Goal: Task Accomplishment & Management: Complete application form

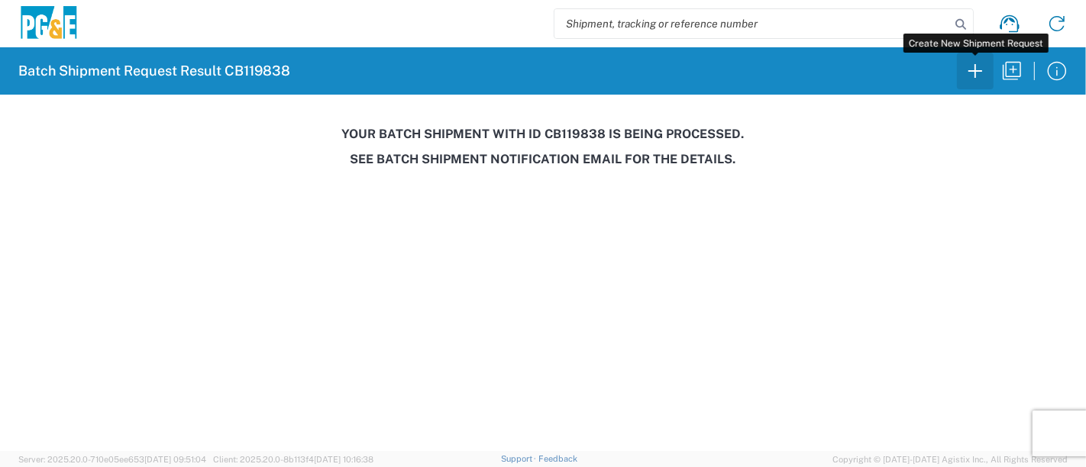
click at [973, 73] on icon "button" at bounding box center [975, 71] width 24 height 24
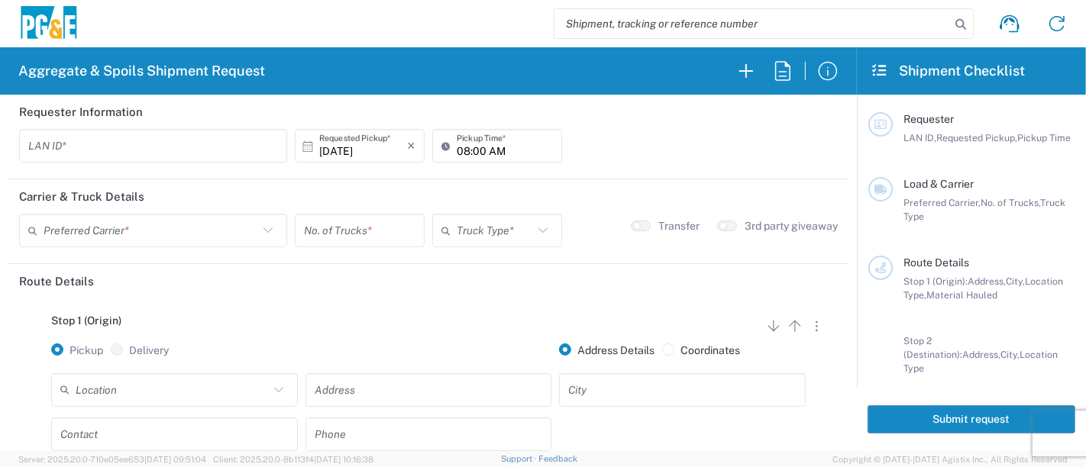
click at [82, 143] on input "text" at bounding box center [153, 146] width 250 height 27
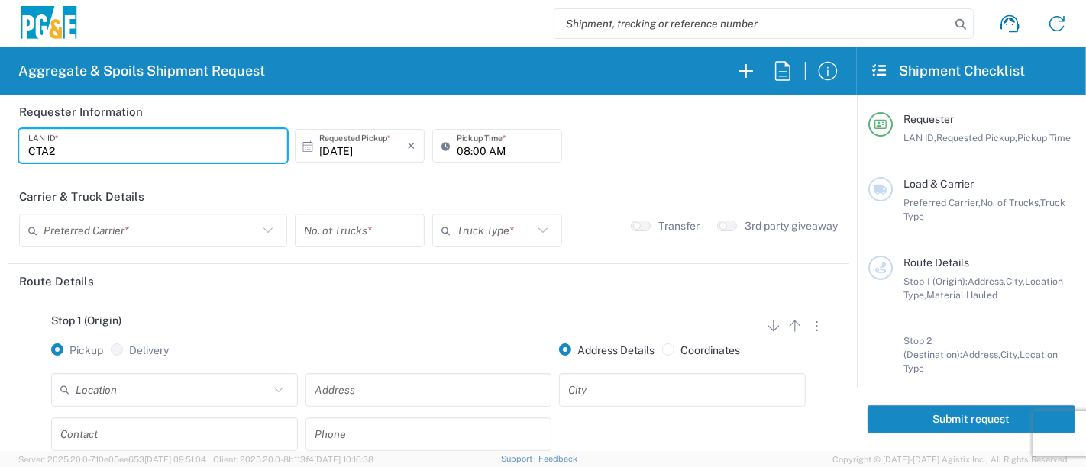
type input "CTA2"
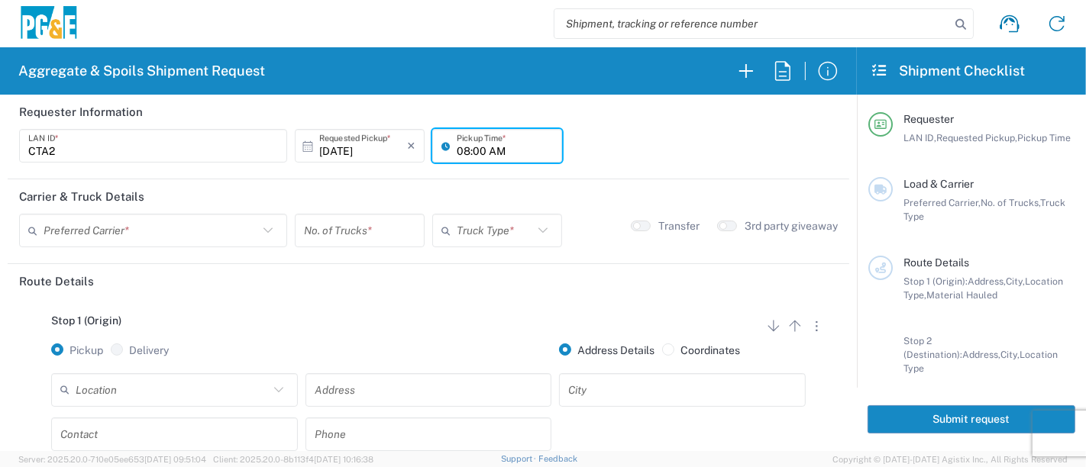
click at [457, 148] on input "08:00 AM" at bounding box center [505, 146] width 96 height 27
type input "07:00 AM"
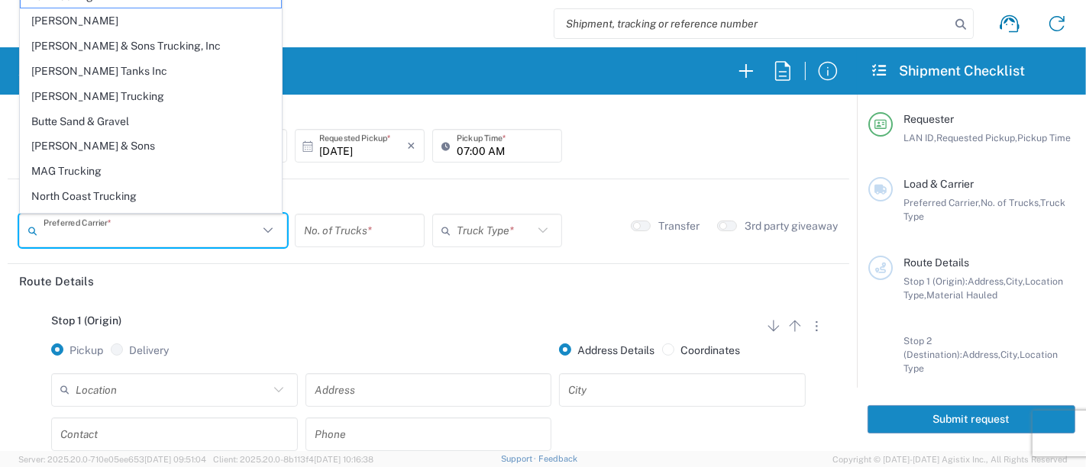
click at [184, 223] on input "text" at bounding box center [151, 231] width 215 height 27
click at [785, 77] on icon "button" at bounding box center [782, 71] width 24 height 24
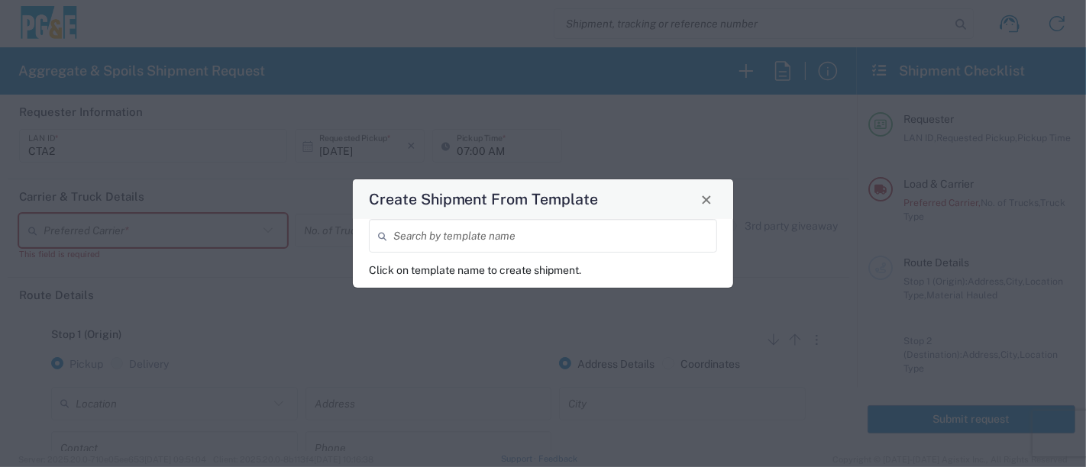
click at [580, 237] on input "search" at bounding box center [550, 236] width 315 height 27
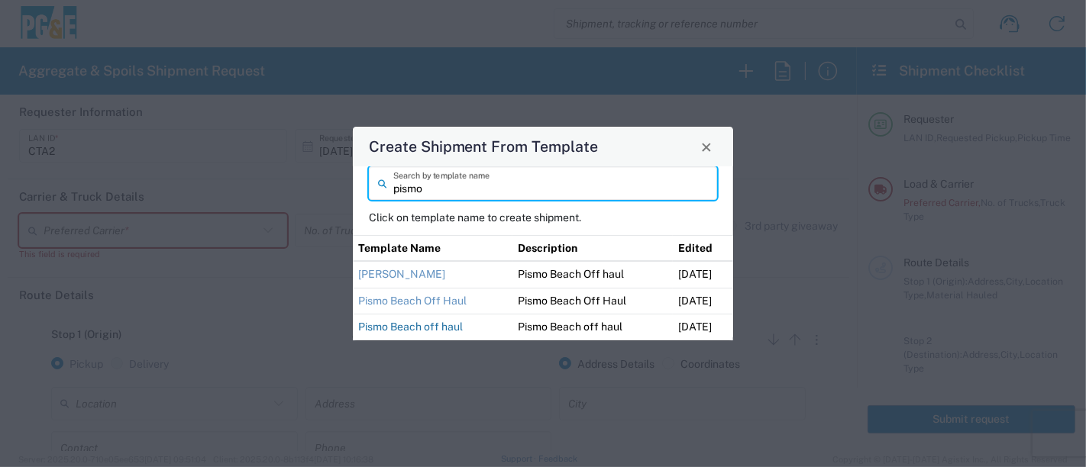
type input "pismo"
click at [457, 326] on link "Pismo Beach off haul" at bounding box center [410, 327] width 105 height 12
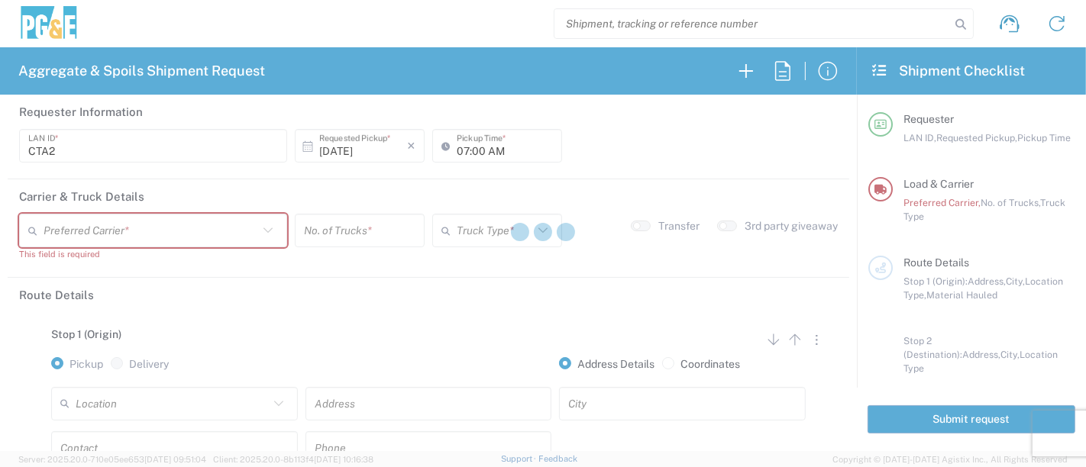
type input "R9S1"
type input "04:00 AM"
type input "[PERSON_NAME] Tanks Inc"
type input "20 Yard Dump Truck"
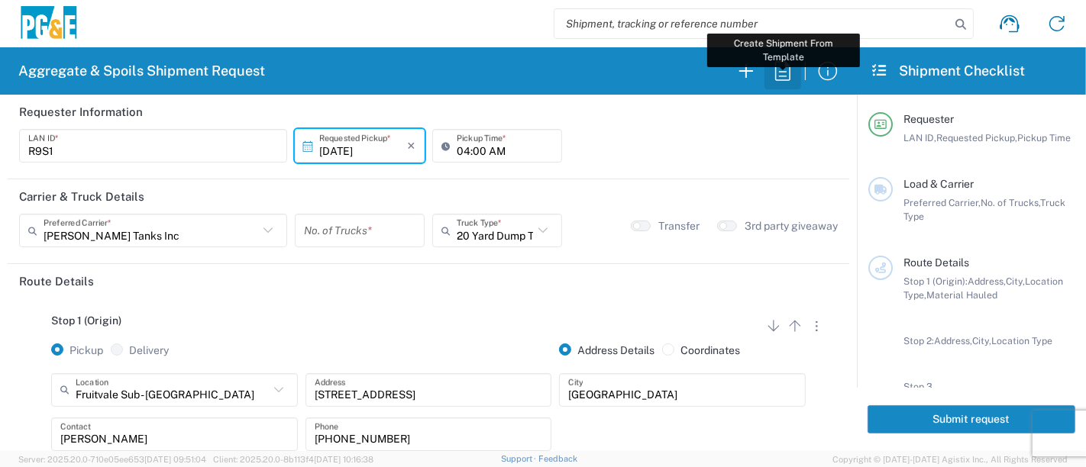
click at [782, 70] on icon "button" at bounding box center [782, 71] width 24 height 24
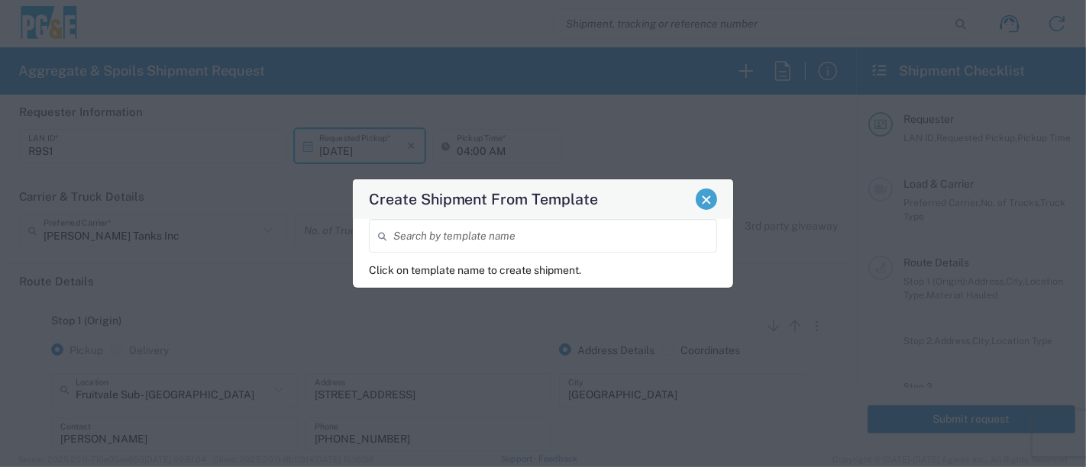
click at [702, 202] on span "Close" at bounding box center [706, 200] width 11 height 11
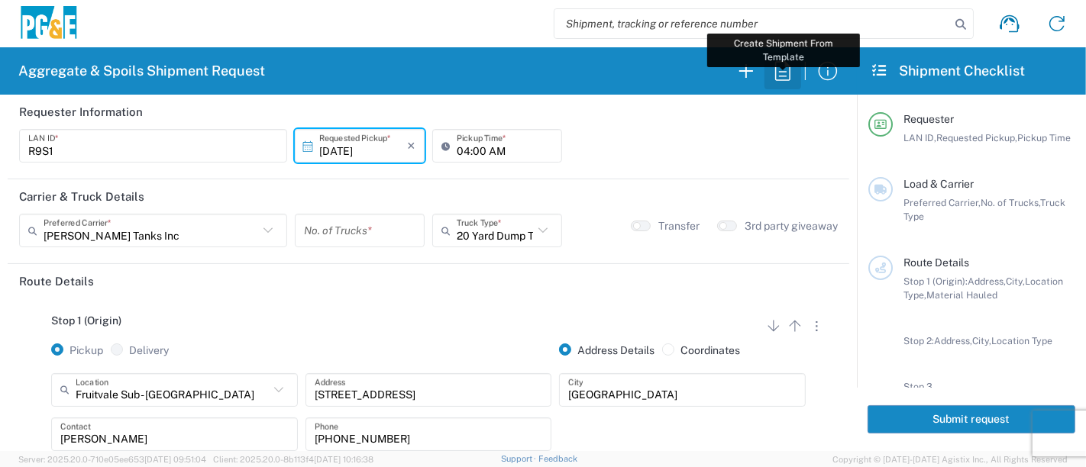
click at [776, 66] on icon "button" at bounding box center [782, 70] width 15 height 19
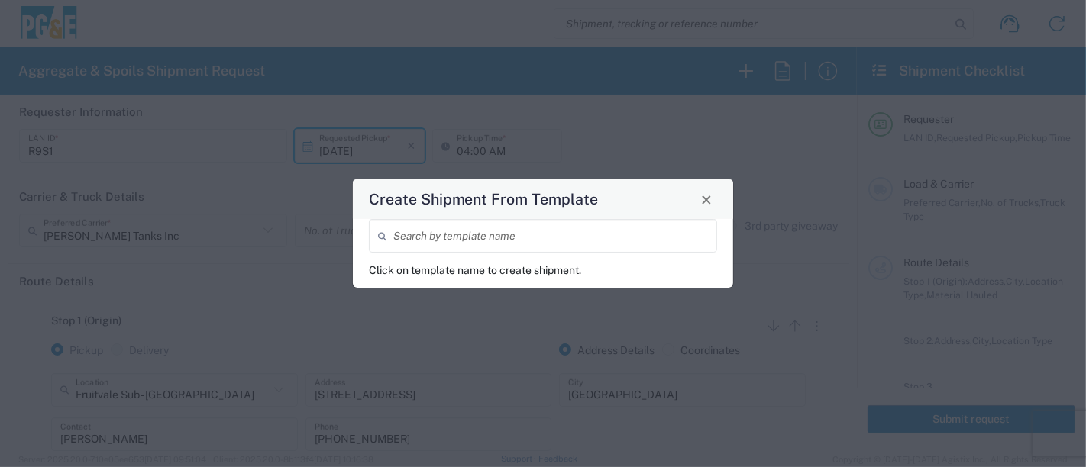
click at [553, 229] on input "search" at bounding box center [550, 236] width 315 height 27
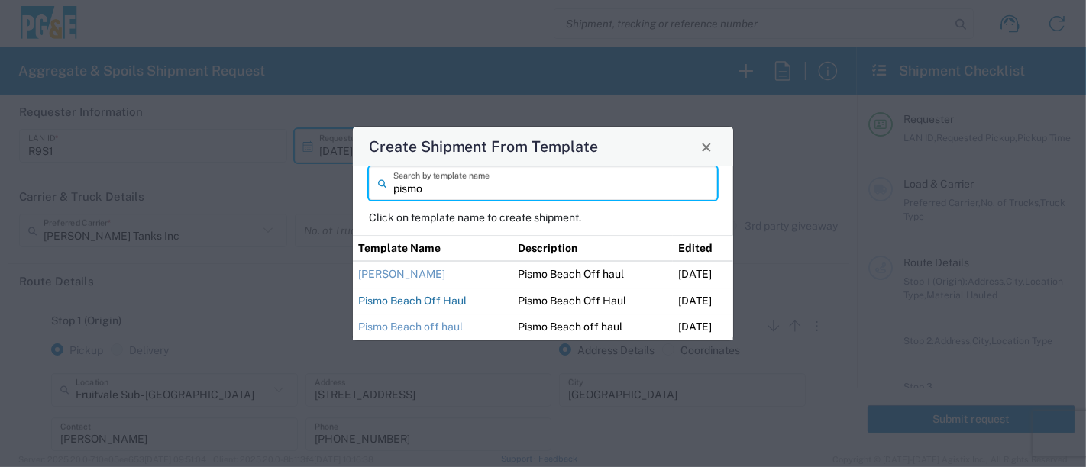
type input "pismo"
click at [436, 295] on link "Pismo Beach Off Haul" at bounding box center [412, 301] width 108 height 12
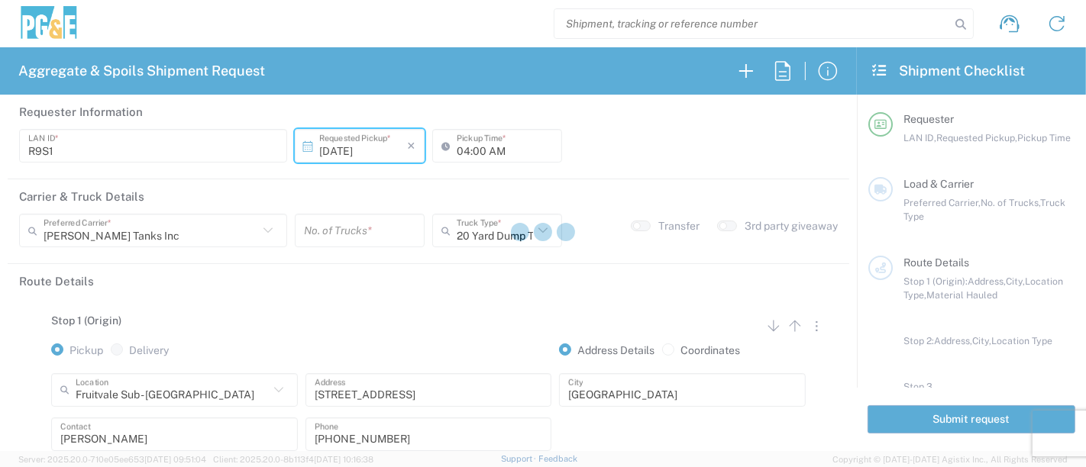
type input "CBCP"
type input "12:00 AM"
type input "North Coast Trucking"
type input "Super Dump"
type textarea "Please report to the [GEOGRAPHIC_DATA] at 7:00am"
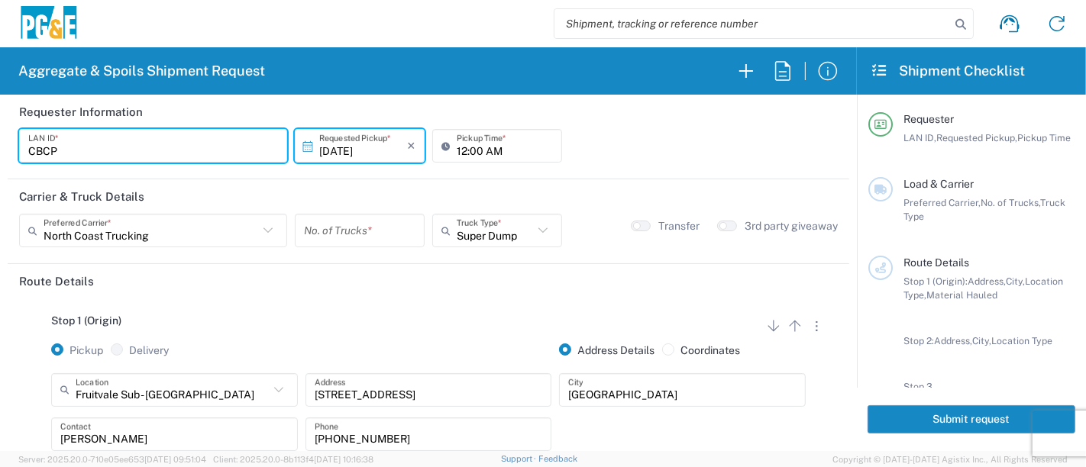
drag, startPoint x: 75, startPoint y: 153, endPoint x: 4, endPoint y: 138, distance: 72.6
click at [4, 138] on form "Requester Information CBCP LAN ID * [DATE] × Requested Pickup * Cancel Apply 12…" at bounding box center [428, 273] width 857 height 357
type input "CTA2"
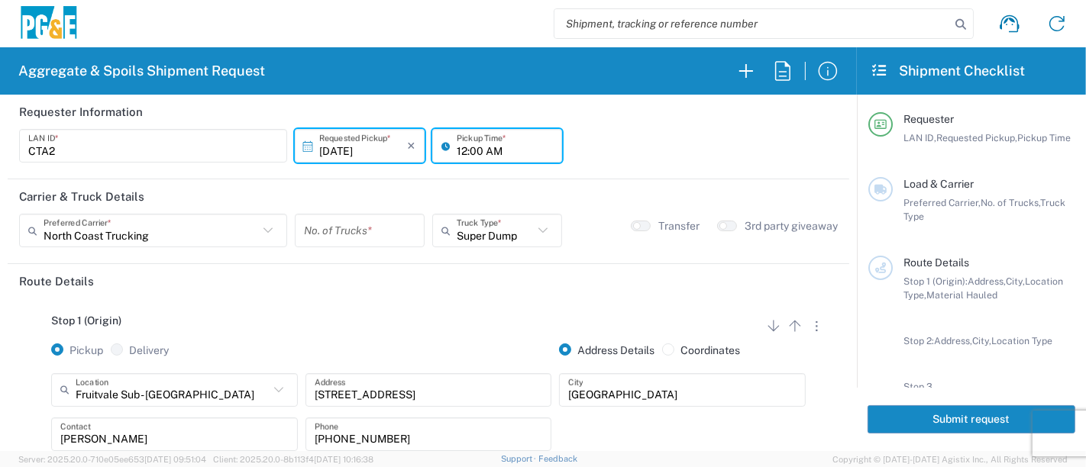
click at [457, 153] on input "12:00 AM" at bounding box center [505, 146] width 96 height 27
click at [457, 149] on input "12:00 AM" at bounding box center [505, 146] width 96 height 27
type input "04:00 AM"
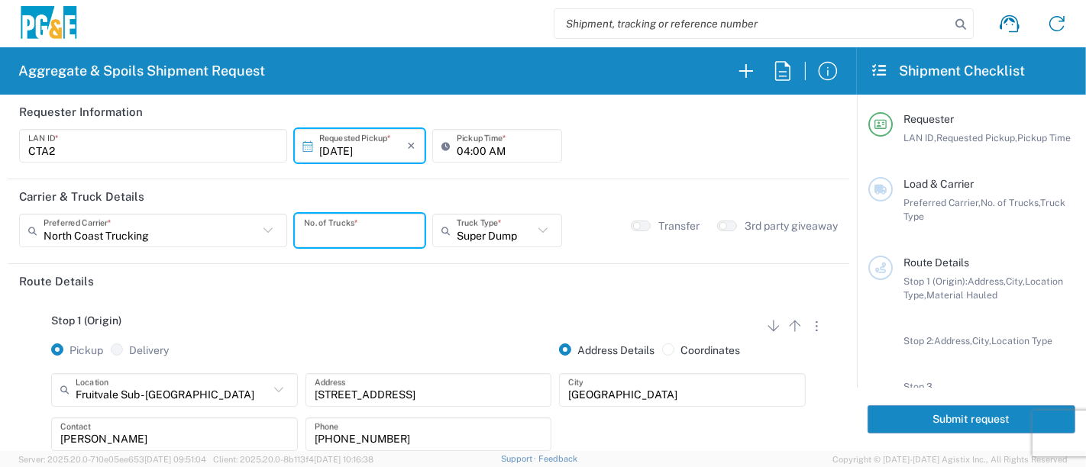
click at [381, 234] on input "number" at bounding box center [359, 231] width 111 height 27
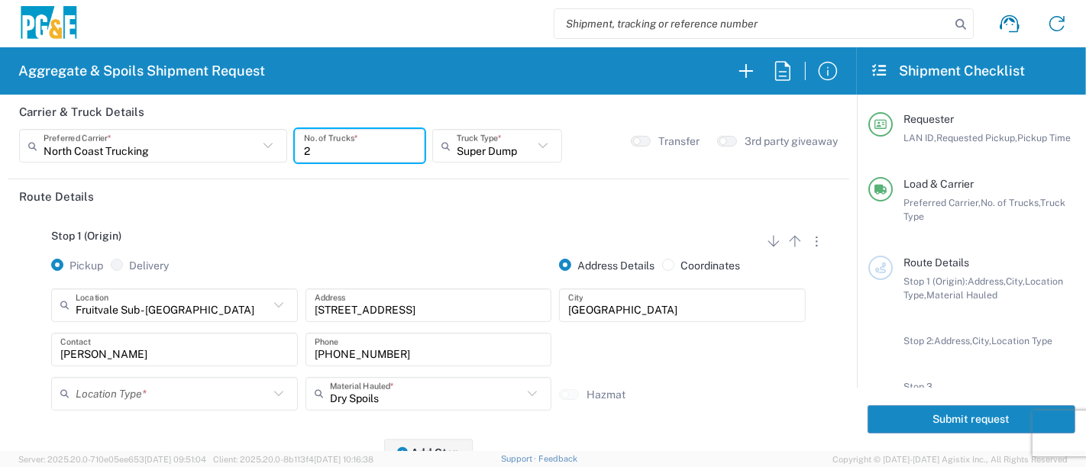
type input "2"
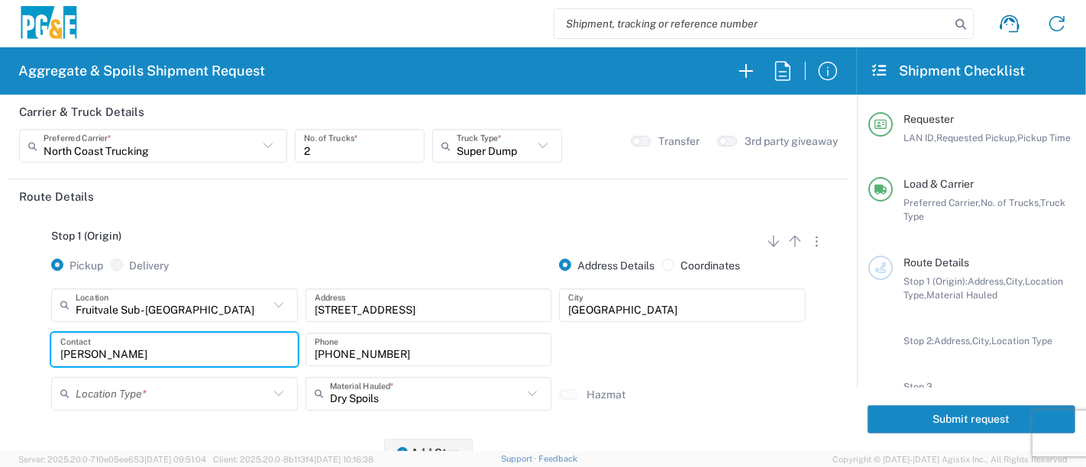
drag, startPoint x: 137, startPoint y: 352, endPoint x: 0, endPoint y: 350, distance: 137.4
click at [0, 350] on form "Requester Information CTA2 LAN ID * [DATE] × Requested Pickup * Cancel Apply 04…" at bounding box center [428, 273] width 857 height 357
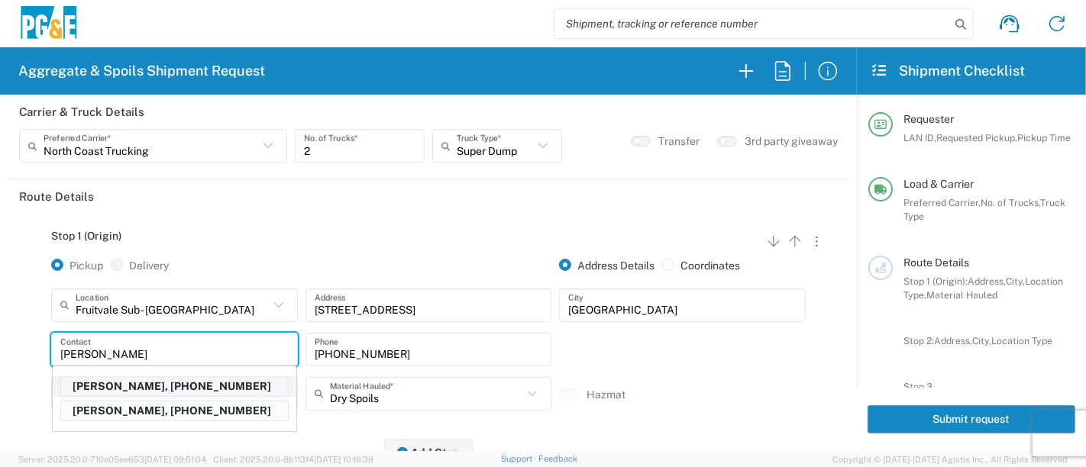
click at [131, 380] on p "[PERSON_NAME], [PHONE_NUMBER]" at bounding box center [174, 386] width 227 height 19
type input "[PERSON_NAME]"
type input "[PHONE_NUMBER]"
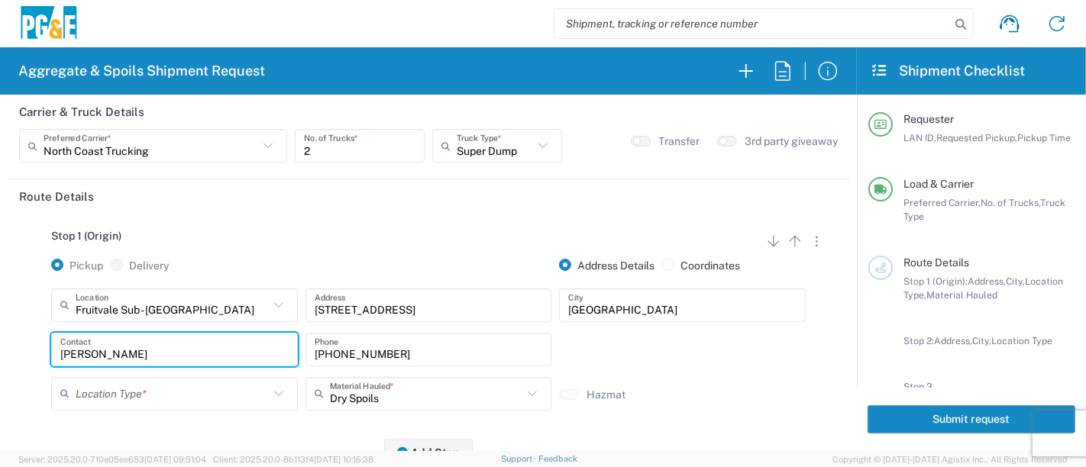
click at [224, 395] on input "text" at bounding box center [172, 393] width 193 height 27
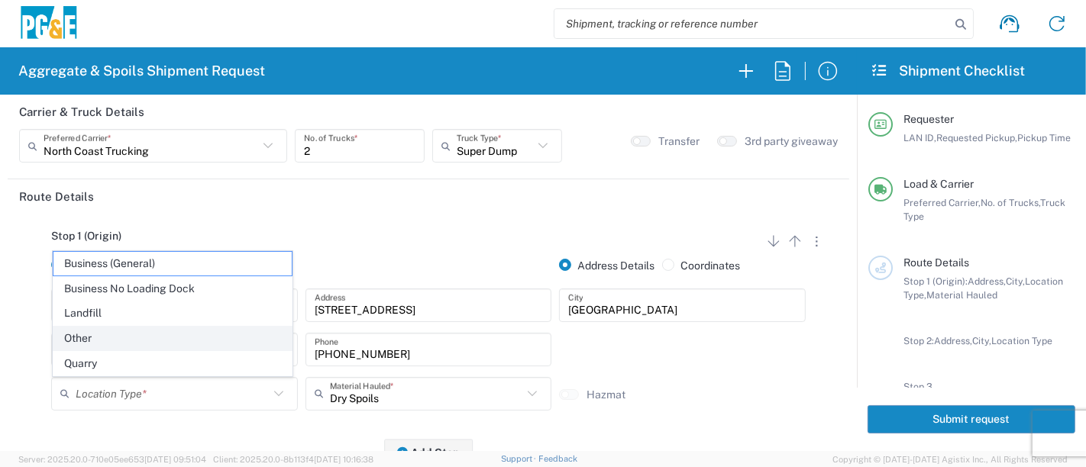
click at [143, 335] on span "Other" at bounding box center [172, 339] width 239 height 24
type input "Other"
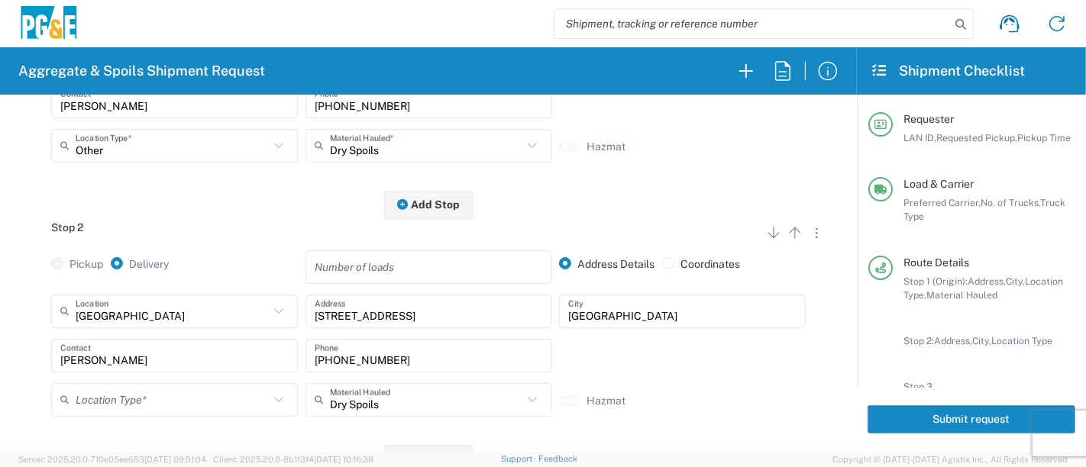
scroll to position [339, 0]
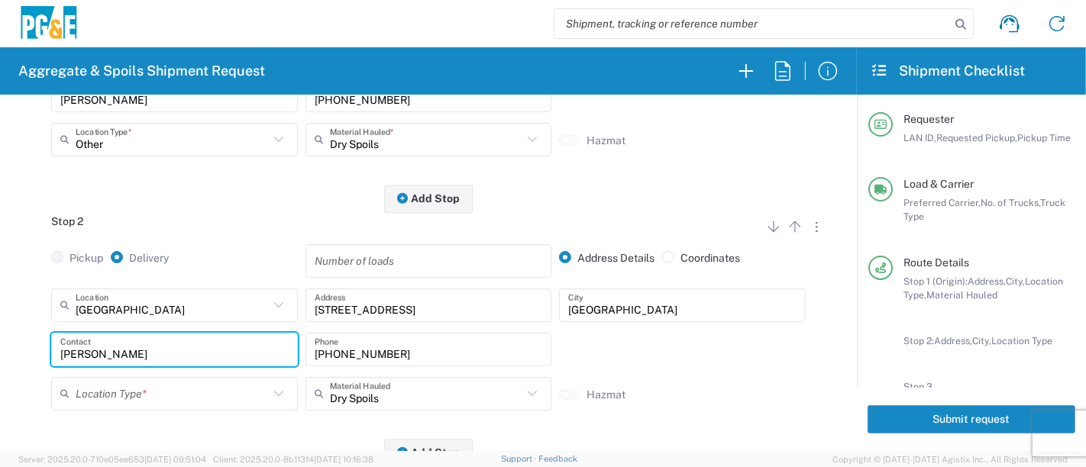
click at [0, 348] on form "Requester Information CTA2 LAN ID * [DATE] × Requested Pickup * Cancel Apply 04…" at bounding box center [428, 273] width 857 height 357
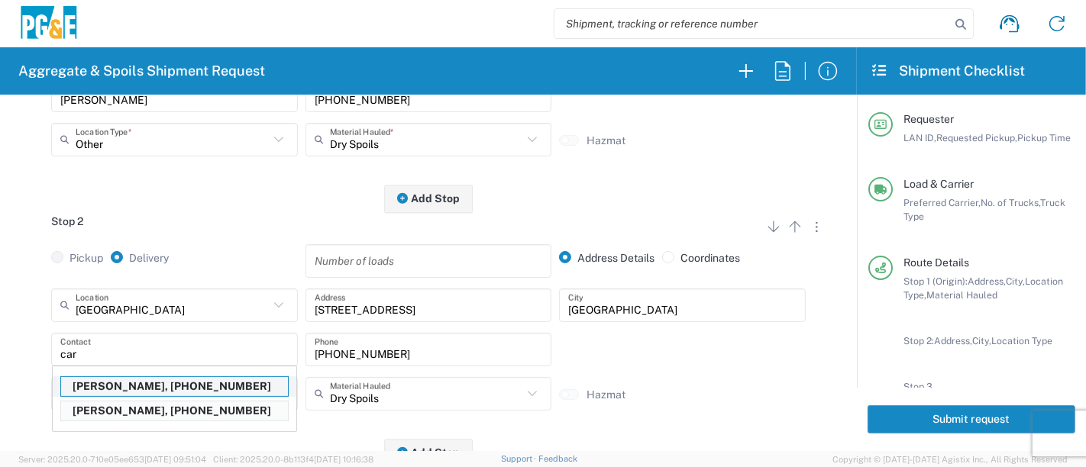
click at [161, 392] on p "[PERSON_NAME], [PHONE_NUMBER]" at bounding box center [174, 386] width 227 height 19
type input "[PERSON_NAME]"
type input "[PHONE_NUMBER]"
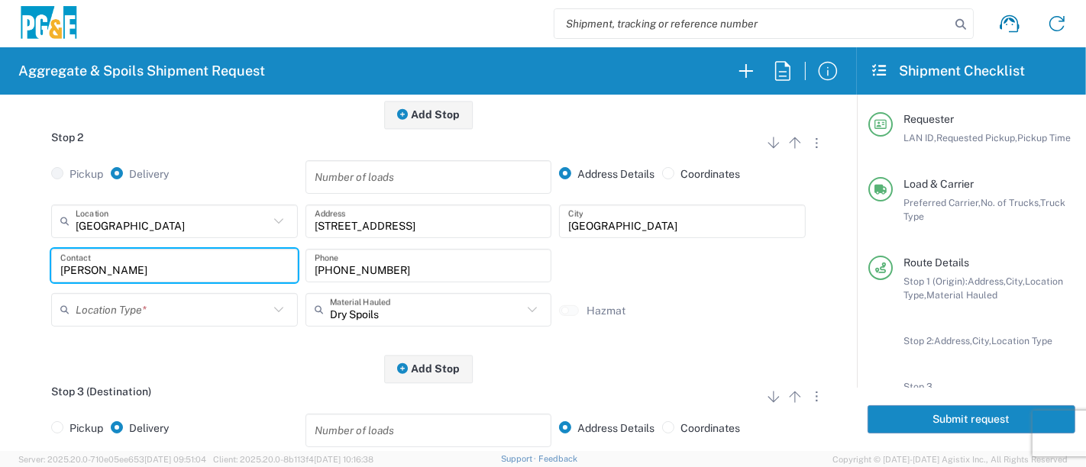
scroll to position [424, 0]
click at [215, 310] on input "text" at bounding box center [172, 308] width 193 height 27
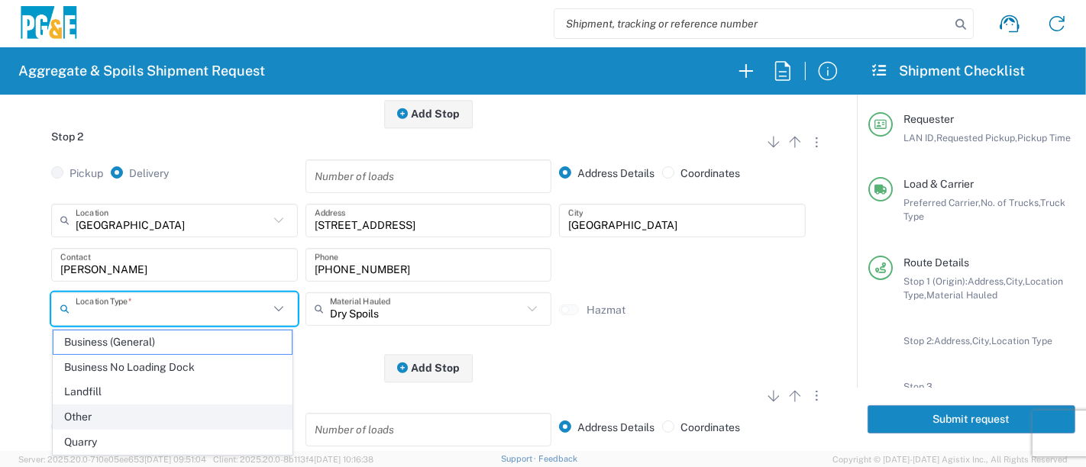
click at [173, 408] on span "Other" at bounding box center [172, 417] width 239 height 24
type input "Other"
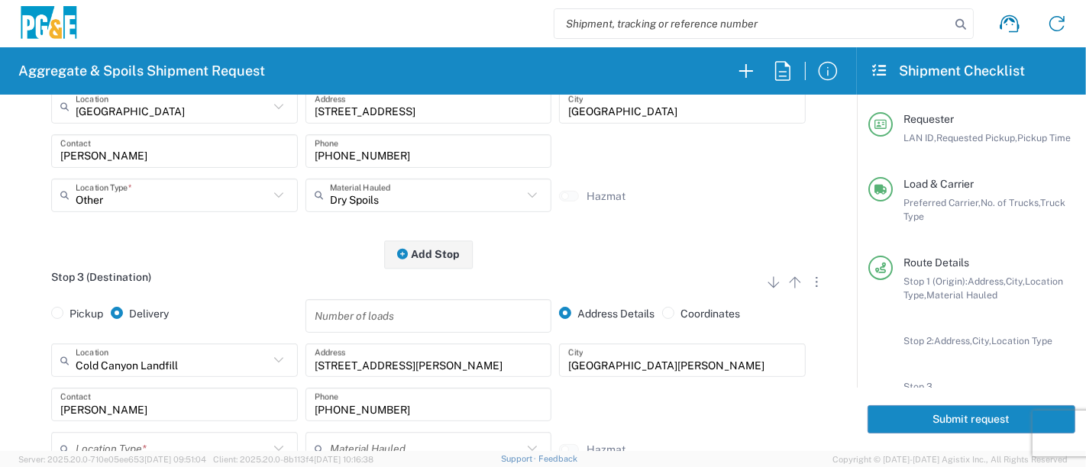
scroll to position [593, 0]
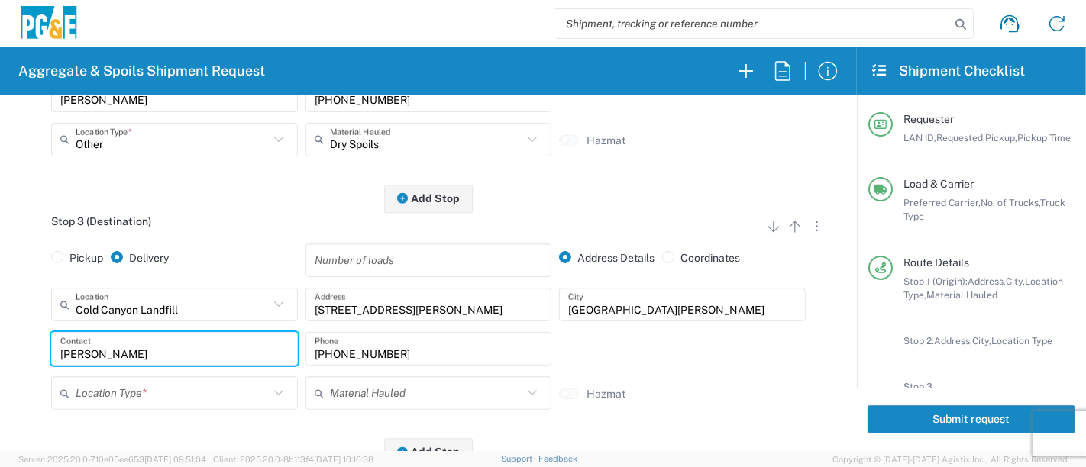
drag, startPoint x: 148, startPoint y: 350, endPoint x: 0, endPoint y: 347, distance: 148.1
click at [0, 347] on form "Requester Information CTA2 LAN ID * [DATE] × Requested Pickup * Cancel Apply 04…" at bounding box center [428, 273] width 857 height 357
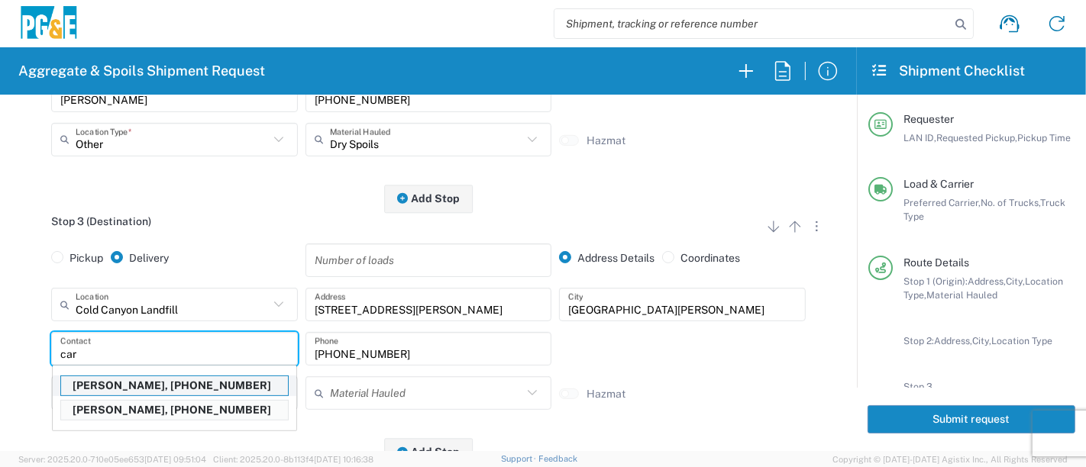
click at [122, 385] on p "[PERSON_NAME], [PHONE_NUMBER]" at bounding box center [174, 385] width 227 height 19
type input "[PERSON_NAME]"
type input "[PHONE_NUMBER]"
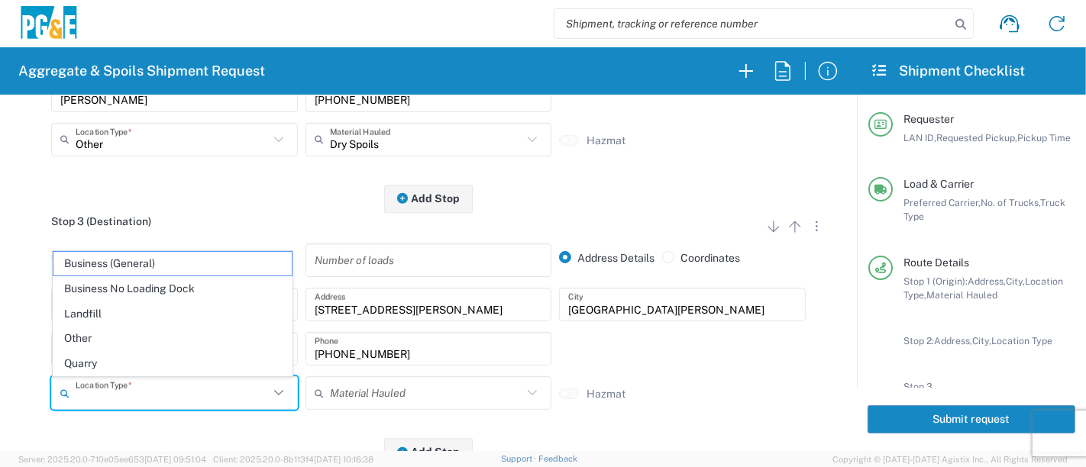
click at [119, 392] on input "text" at bounding box center [172, 393] width 193 height 27
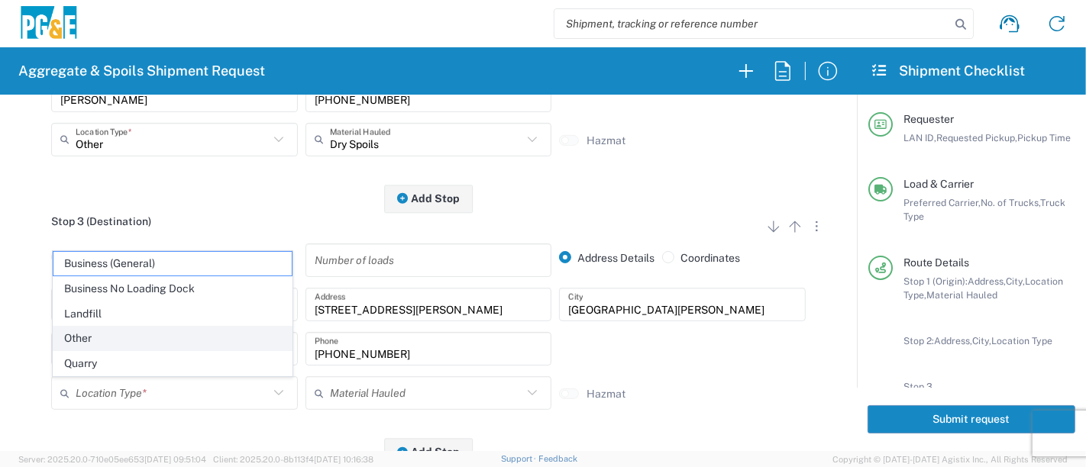
click at [113, 340] on span "Other" at bounding box center [172, 339] width 239 height 24
type input "Other"
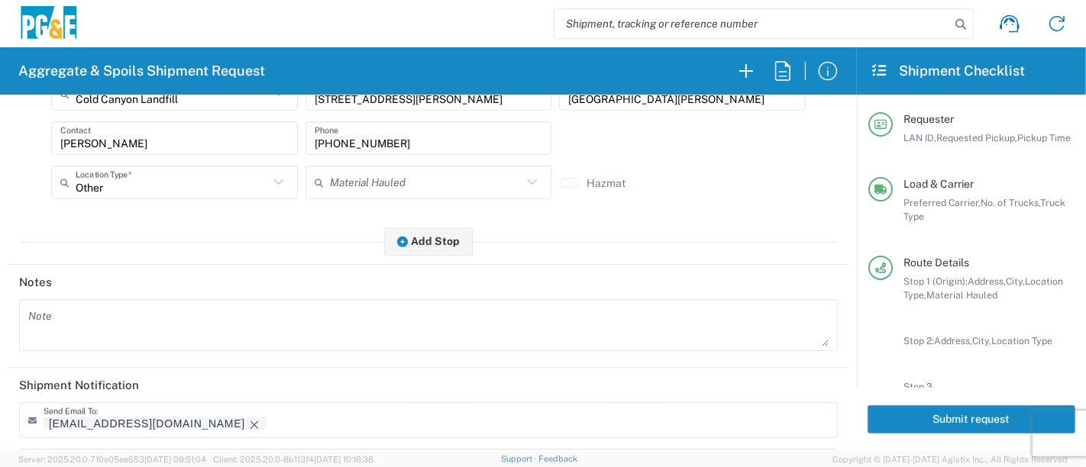
scroll to position [848, 0]
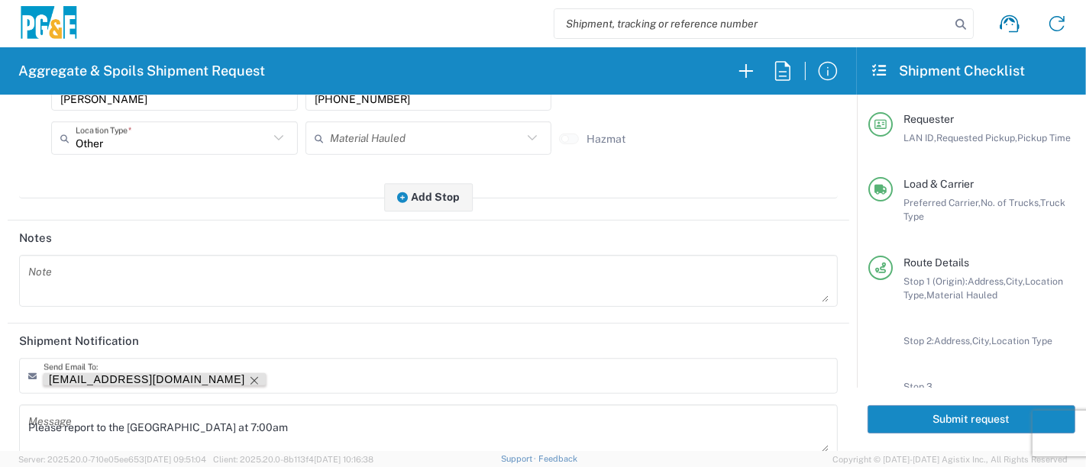
click at [248, 375] on icon "Remove tag" at bounding box center [254, 381] width 12 height 12
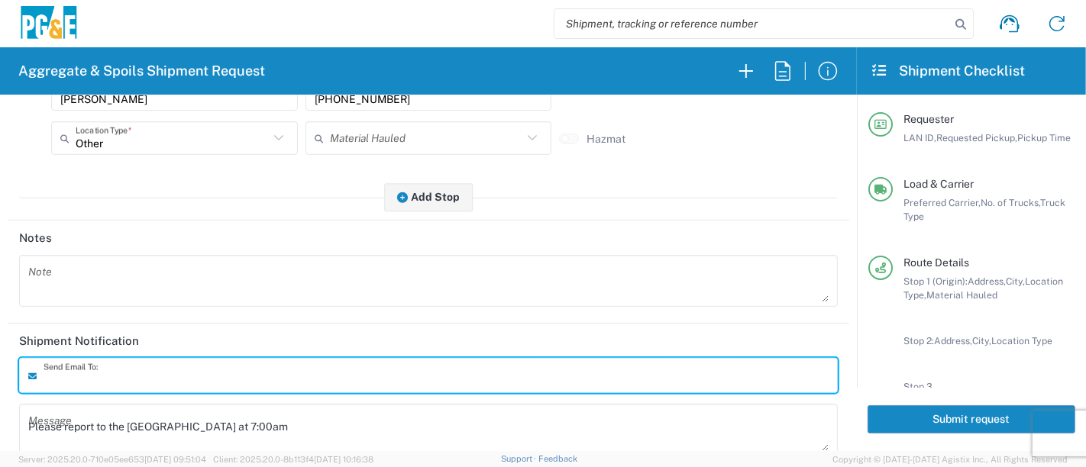
scroll to position [933, 0]
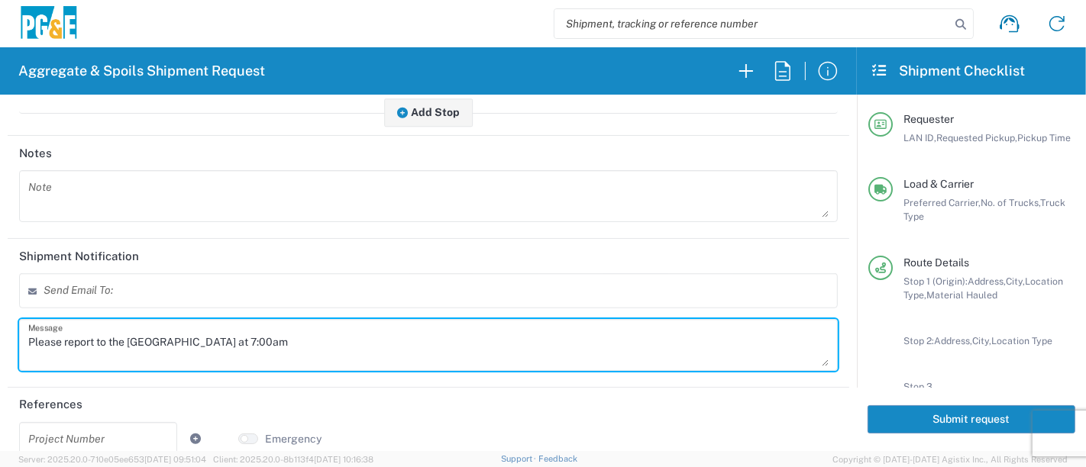
drag, startPoint x: 315, startPoint y: 344, endPoint x: 0, endPoint y: 334, distance: 314.7
click at [0, 334] on form "Requester Information CTA2 LAN ID * [DATE] × Requested Pickup * Cancel Apply 04…" at bounding box center [428, 273] width 857 height 357
click at [79, 209] on textarea at bounding box center [428, 196] width 800 height 43
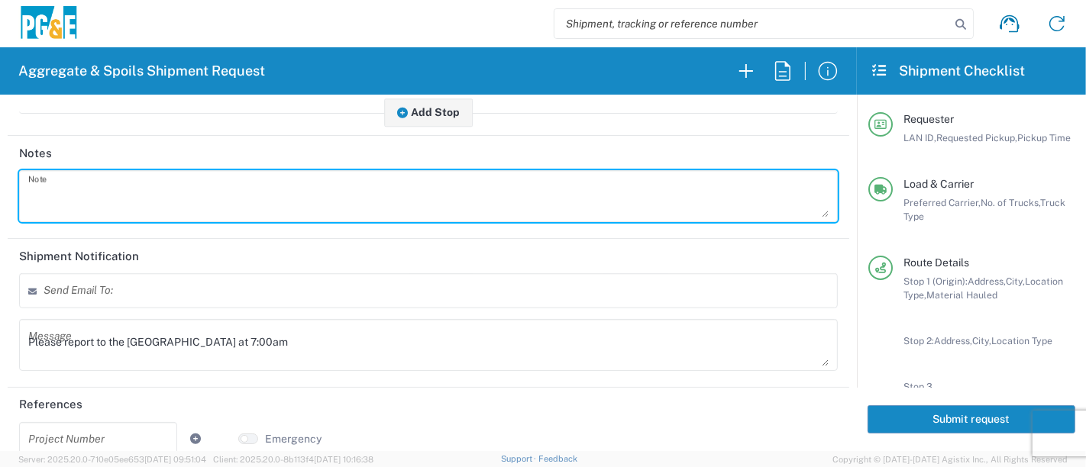
paste textarea "Please report to the [GEOGRAPHIC_DATA] at 7:00am"
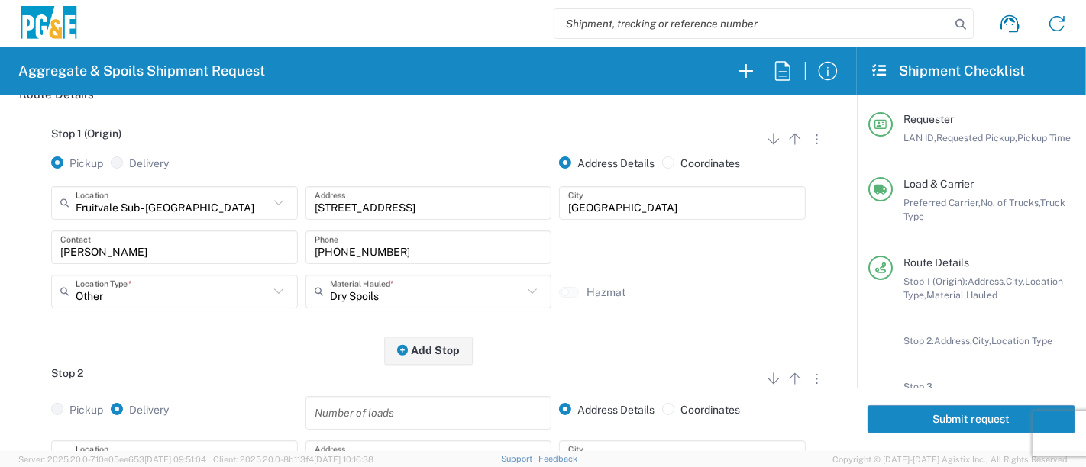
scroll to position [0, 0]
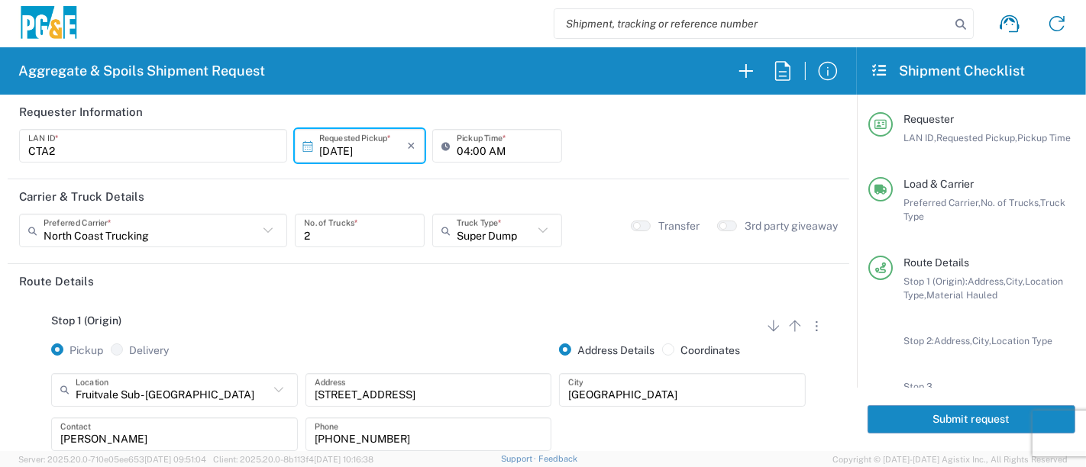
type textarea "Please report to the [GEOGRAPHIC_DATA] at 7:00am"
click at [905, 418] on button "Submit request" at bounding box center [971, 419] width 208 height 28
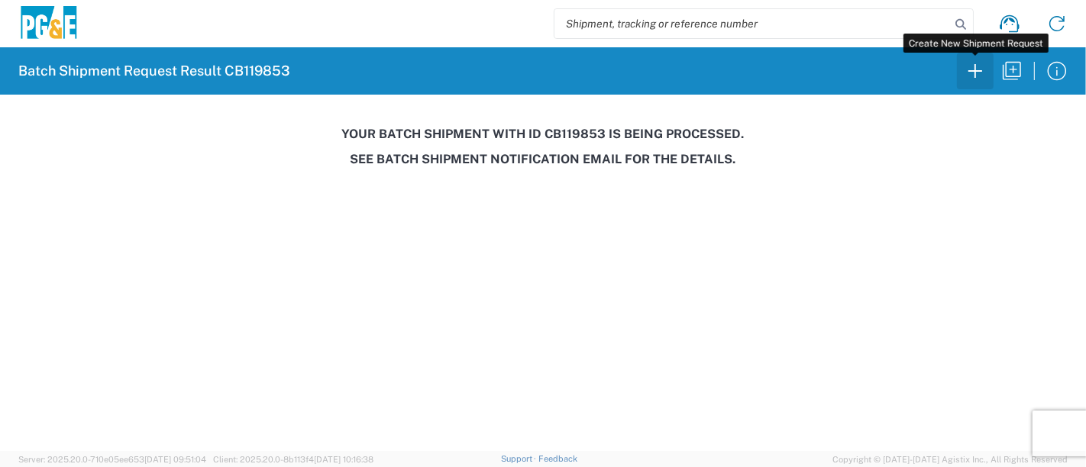
click at [977, 73] on icon "button" at bounding box center [975, 71] width 24 height 24
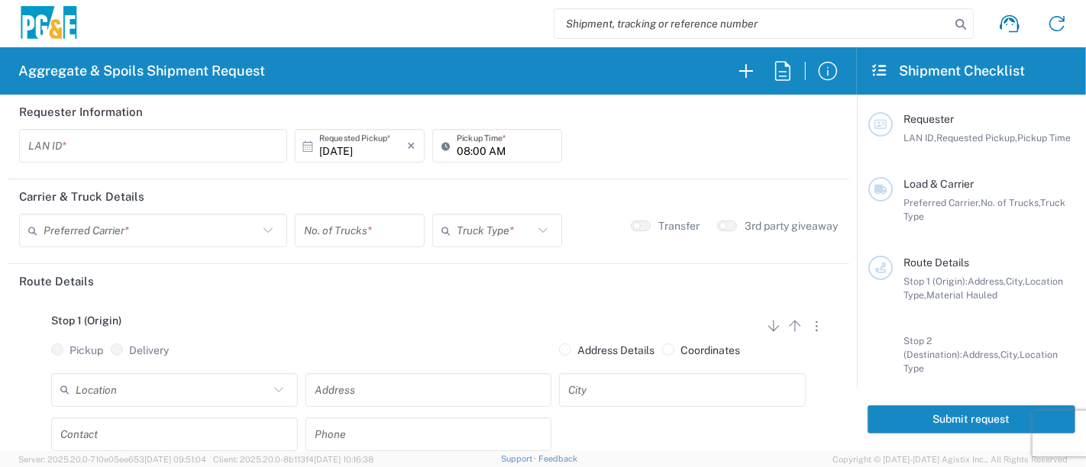
click at [131, 139] on input "text" at bounding box center [153, 146] width 250 height 27
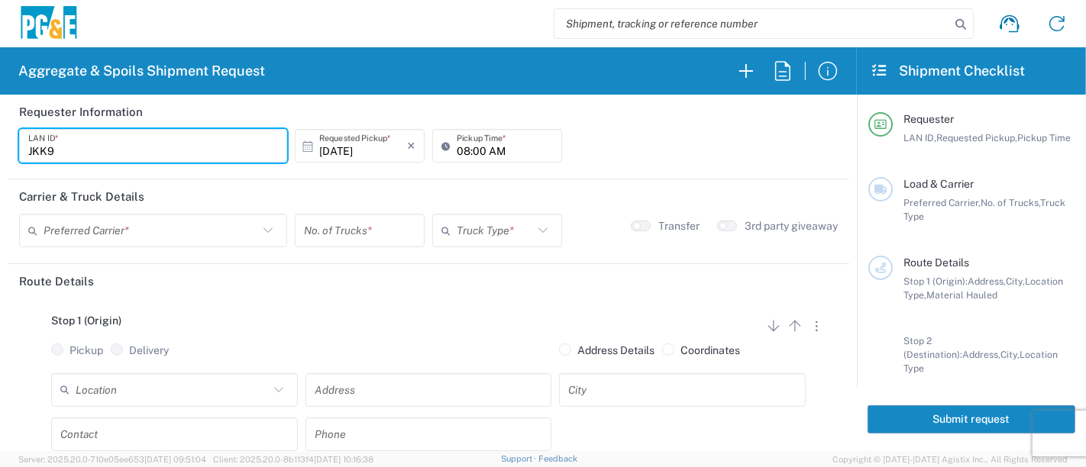
type input "JKK9"
click at [457, 149] on input "08:00 AM" at bounding box center [505, 146] width 96 height 27
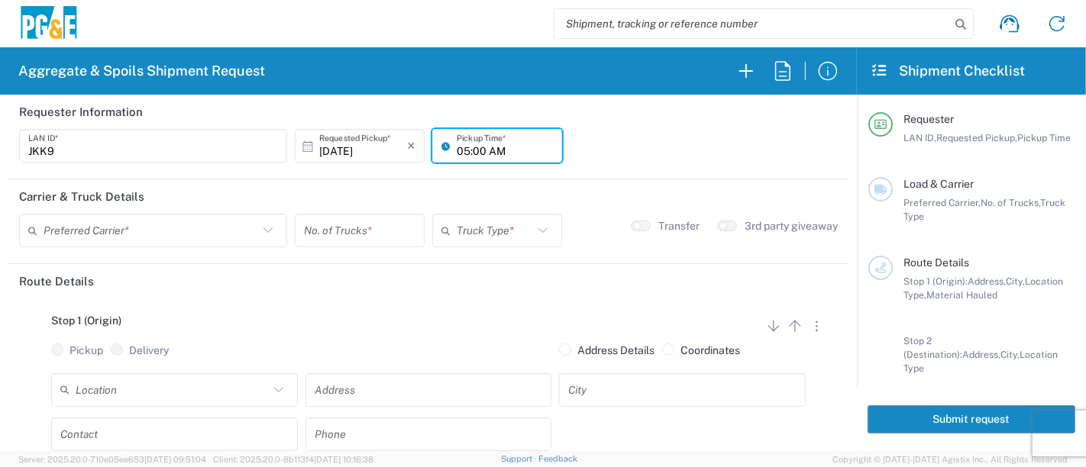
type input "05:00 AM"
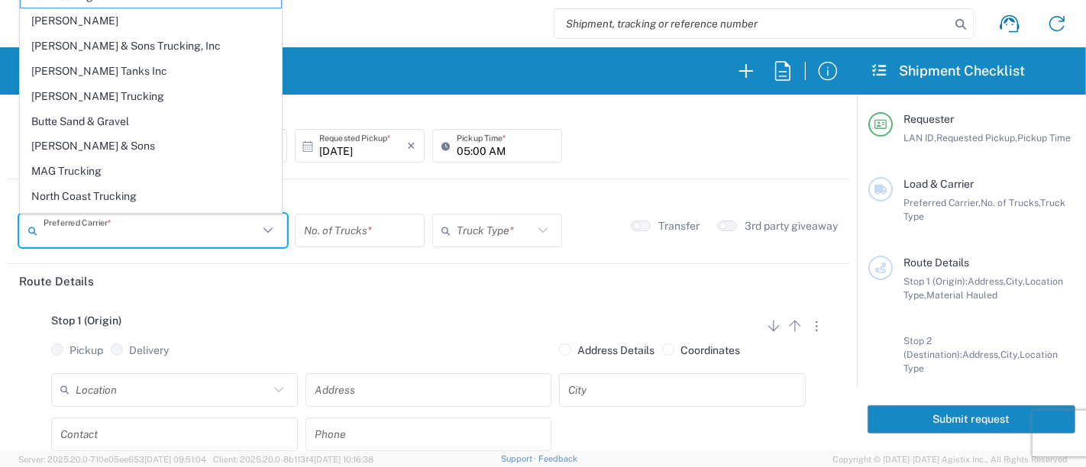
click at [120, 234] on input "text" at bounding box center [151, 231] width 215 height 27
click at [131, 68] on span "[PERSON_NAME] Tanks Inc" at bounding box center [151, 72] width 260 height 24
type input "[PERSON_NAME] Tanks Inc"
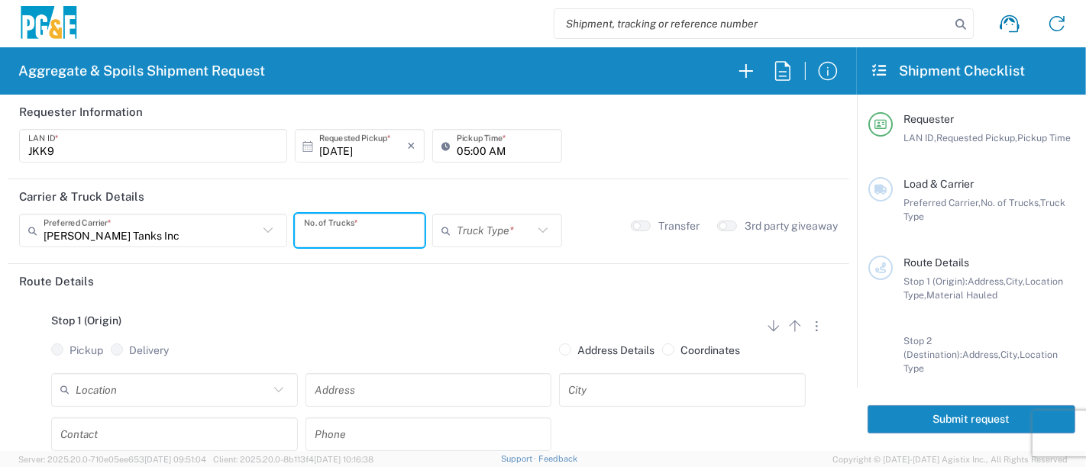
click at [324, 231] on input "number" at bounding box center [359, 231] width 111 height 27
type input "4"
click at [533, 227] on icon at bounding box center [543, 231] width 20 height 20
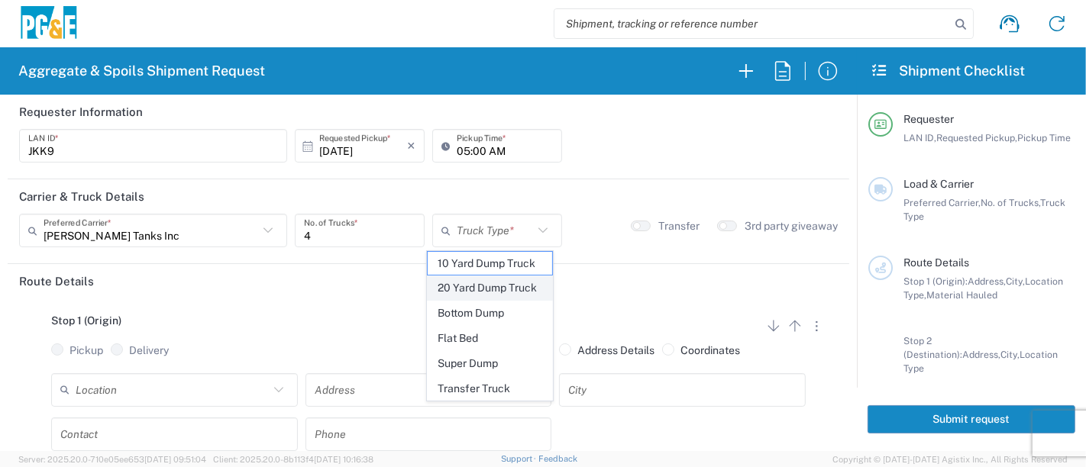
click at [502, 284] on span "20 Yard Dump Truck" at bounding box center [490, 288] width 125 height 24
type input "20 Yard Dump Truck"
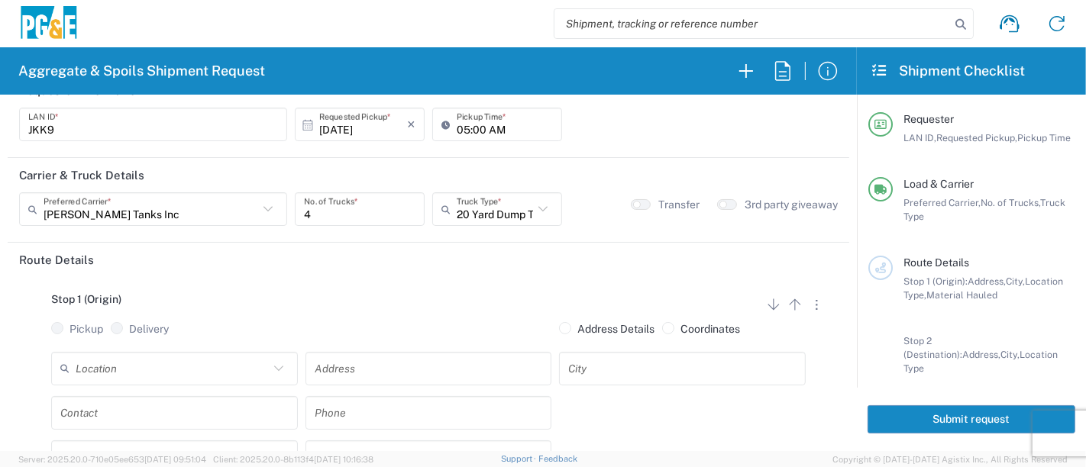
scroll to position [85, 0]
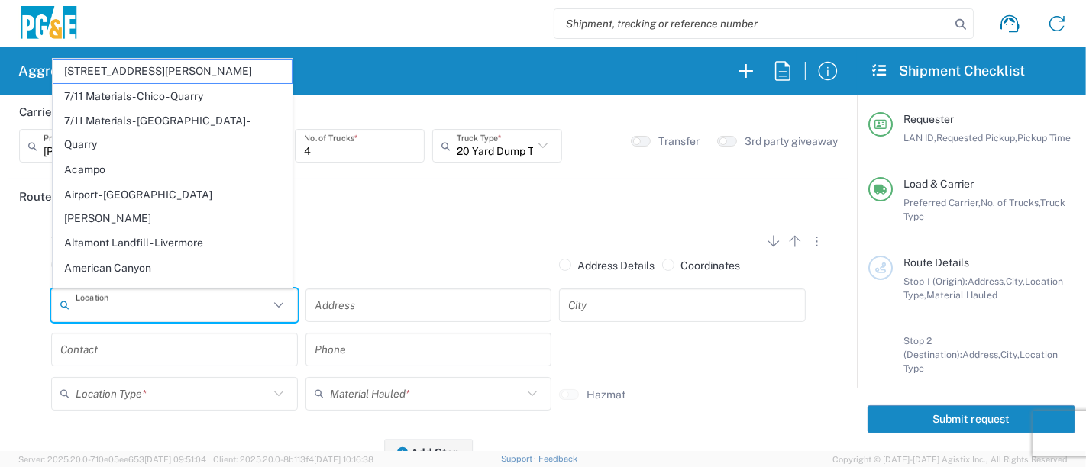
click at [131, 302] on input "text" at bounding box center [172, 305] width 193 height 27
type input "m"
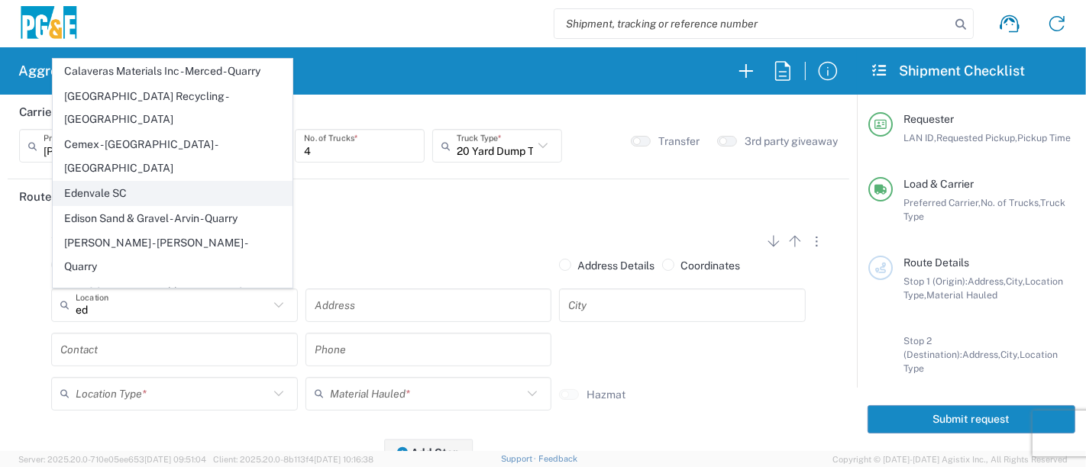
click at [94, 182] on span "Edenvale SC" at bounding box center [172, 194] width 239 height 24
type input "Edenvale SC"
type input "[STREET_ADDRESS][PERSON_NAME]"
type input "[GEOGRAPHIC_DATA][PERSON_NAME]"
type input "Business No Loading Dock"
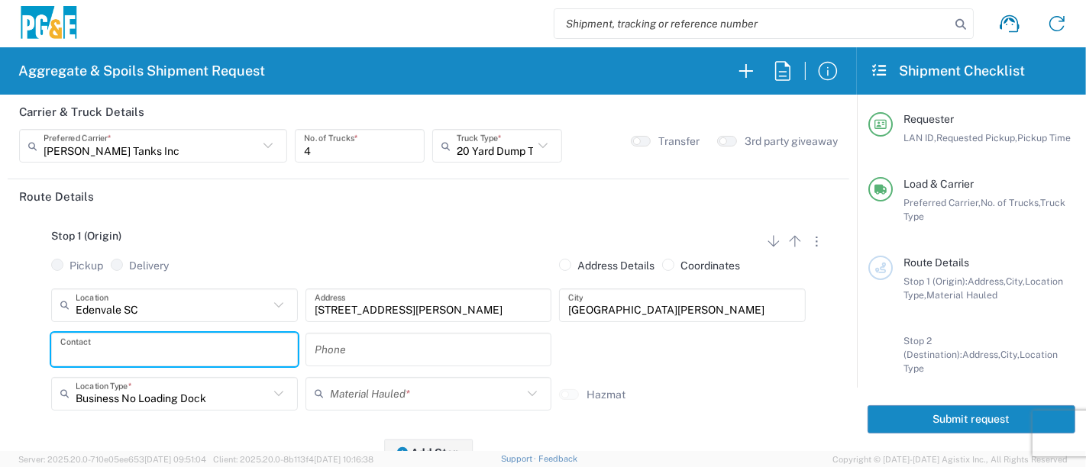
click at [138, 341] on input "text" at bounding box center [174, 349] width 228 height 27
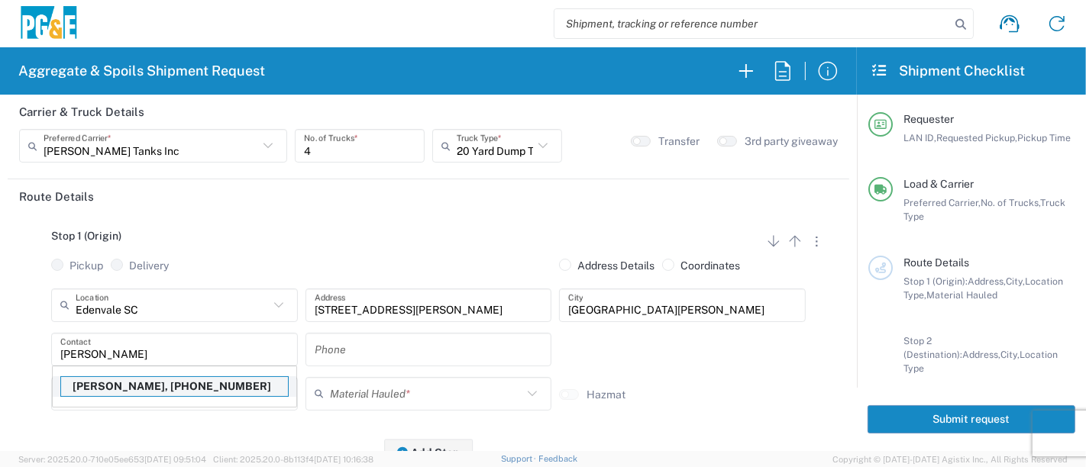
click at [126, 383] on p "[PERSON_NAME], [PHONE_NUMBER]" at bounding box center [174, 386] width 227 height 19
type input "[PERSON_NAME]"
type input "[PHONE_NUMBER]"
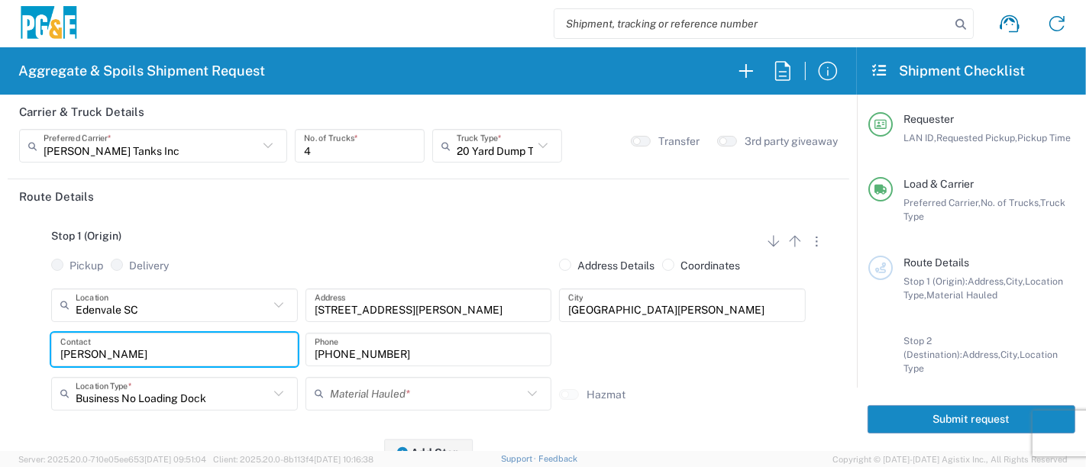
click at [347, 391] on input "text" at bounding box center [426, 393] width 193 height 27
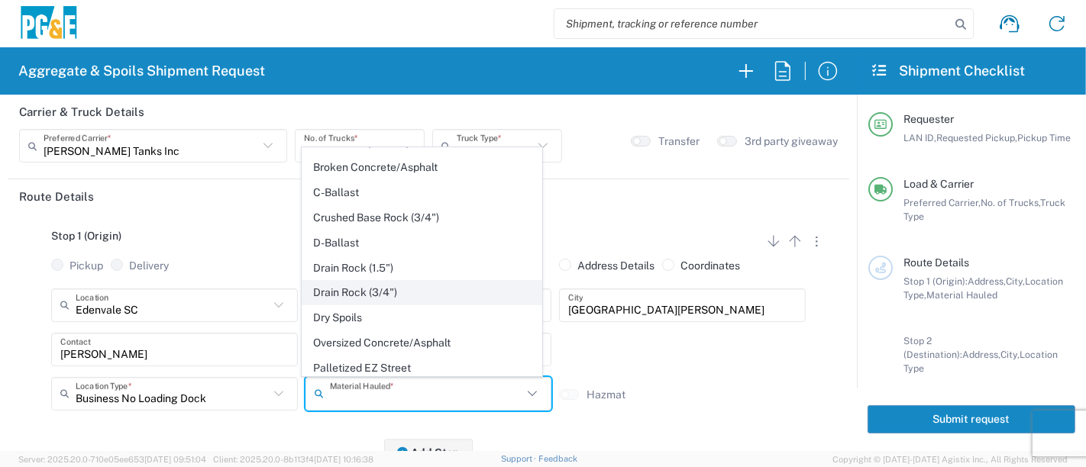
scroll to position [169, 0]
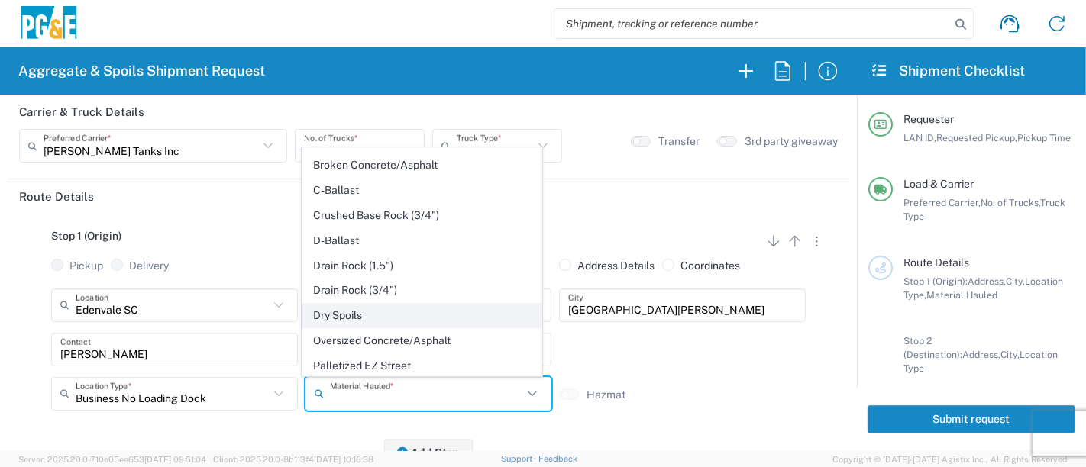
click at [364, 313] on span "Dry Spoils" at bounding box center [421, 316] width 239 height 24
type input "Dry Spoils"
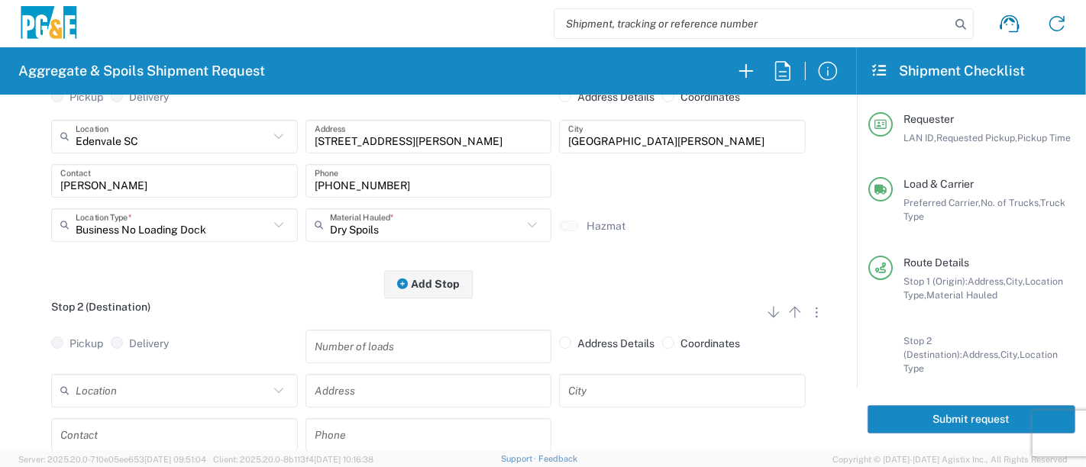
scroll to position [254, 0]
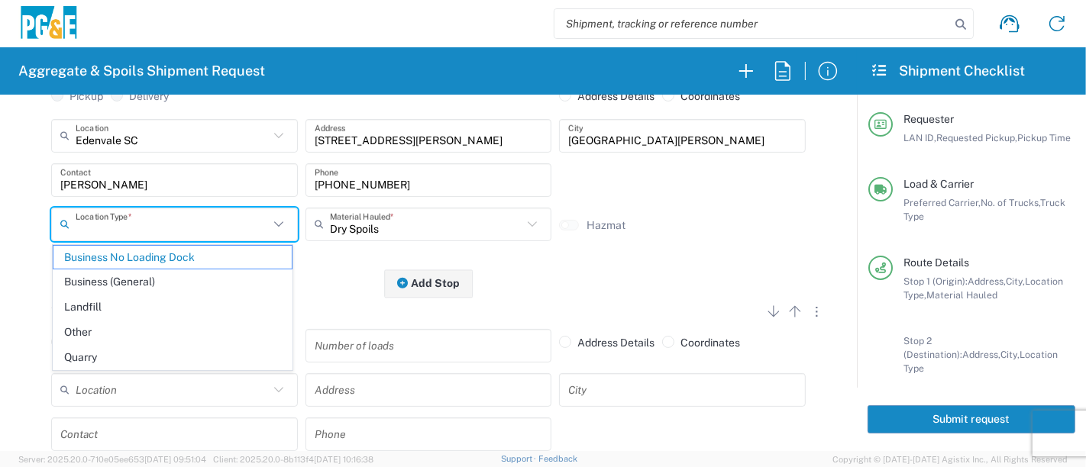
click at [200, 227] on input "text" at bounding box center [172, 224] width 193 height 27
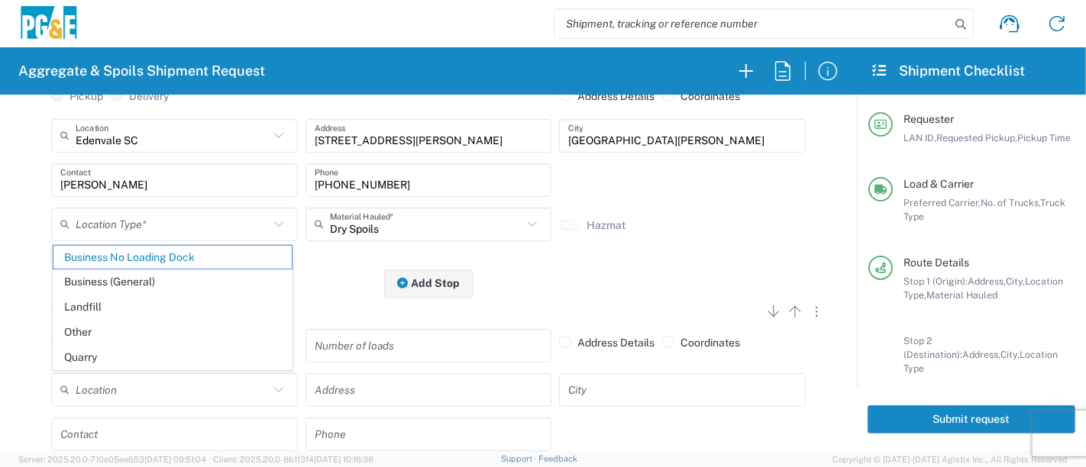
click at [332, 298] on div "Stop 2 (Destination) Add Stop Above Add Stop Below Remove Stop Pickup Delivery …" at bounding box center [428, 411] width 818 height 255
type input "Business No Loading Dock"
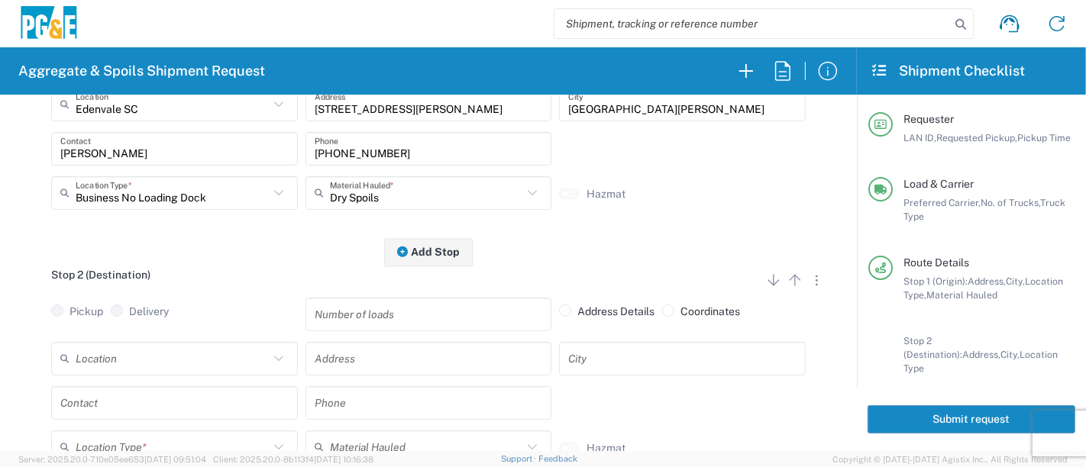
scroll to position [339, 0]
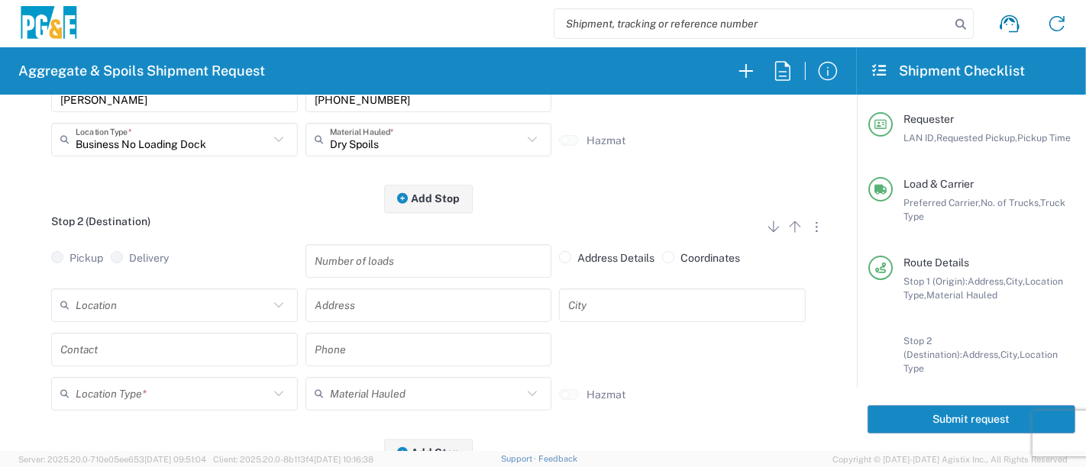
click at [218, 307] on input "text" at bounding box center [172, 305] width 193 height 27
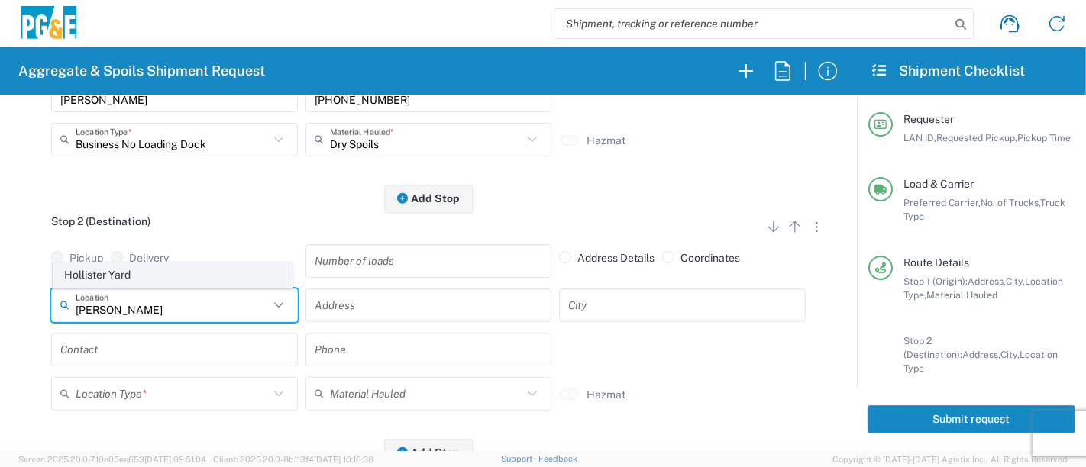
click at [181, 273] on span "Hollister Yard" at bounding box center [172, 275] width 239 height 24
type input "Hollister Yard"
type input "[STREET_ADDRESS]"
type input "Hollister"
type input "Business No Loading Dock"
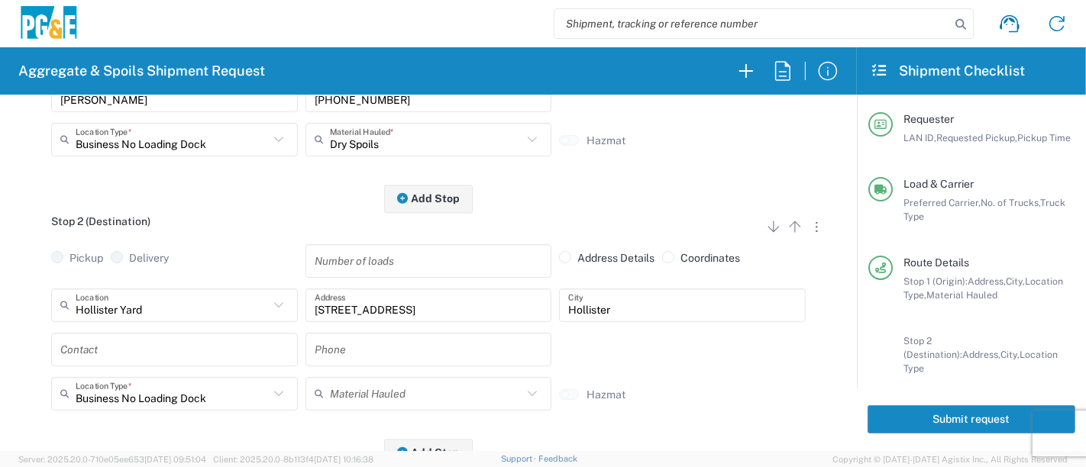
click at [169, 338] on input "text" at bounding box center [174, 349] width 228 height 27
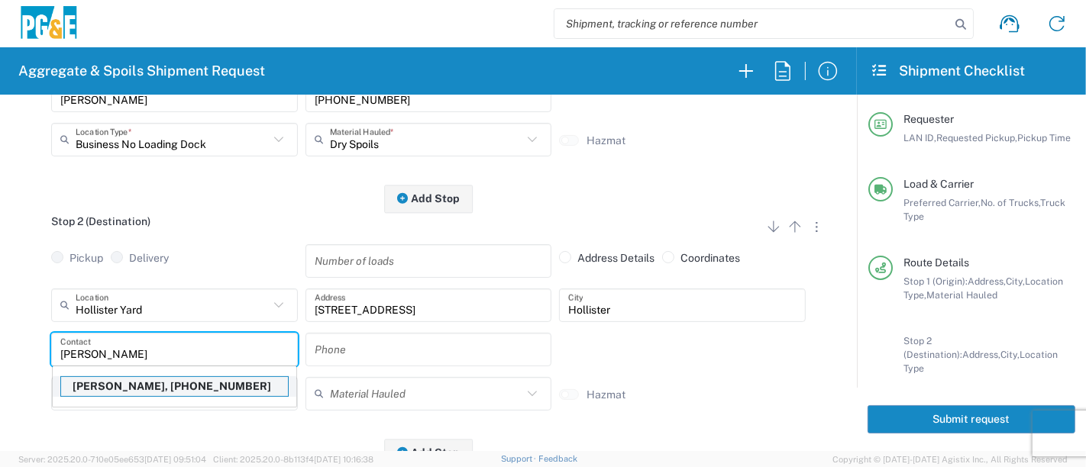
click at [146, 382] on p "[PERSON_NAME], [PHONE_NUMBER]" at bounding box center [174, 386] width 227 height 19
type input "[PERSON_NAME]"
type input "[PHONE_NUMBER]"
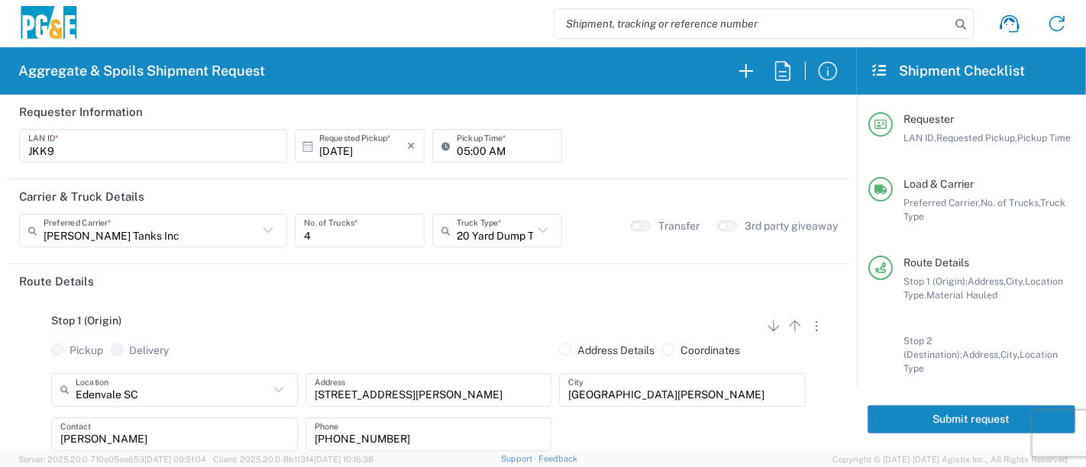
scroll to position [0, 0]
click at [634, 225] on button "button" at bounding box center [641, 226] width 20 height 11
click at [898, 415] on button "Submit request" at bounding box center [971, 419] width 208 height 28
